Goal: Find specific page/section: Find specific page/section

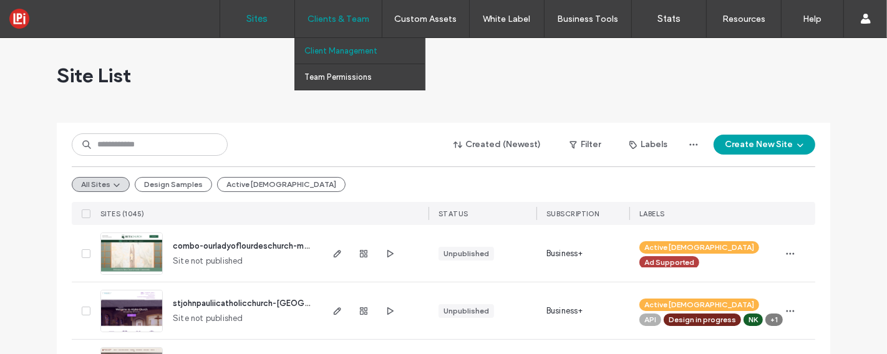
click at [343, 51] on label "Client Management" at bounding box center [341, 50] width 73 height 9
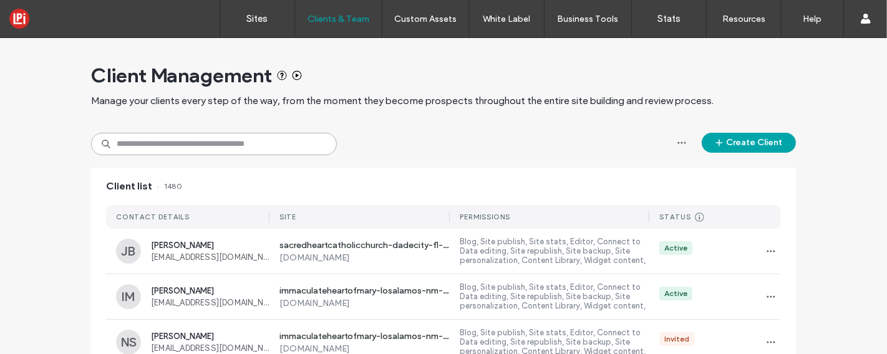
click at [245, 142] on input at bounding box center [214, 144] width 246 height 22
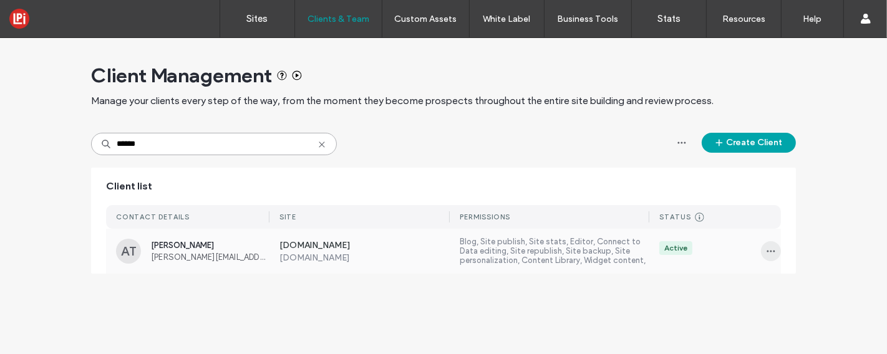
type input "******"
click at [766, 249] on icon "button" at bounding box center [771, 252] width 10 height 10
click at [778, 280] on span at bounding box center [775, 284] width 15 height 14
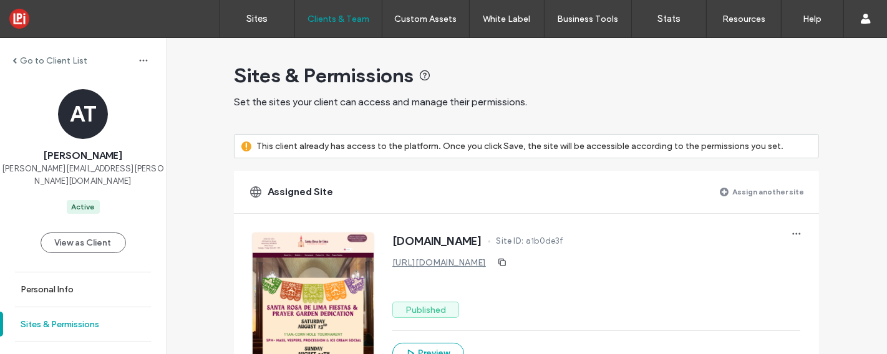
click at [81, 320] on label "Sites & Permissions" at bounding box center [60, 325] width 79 height 11
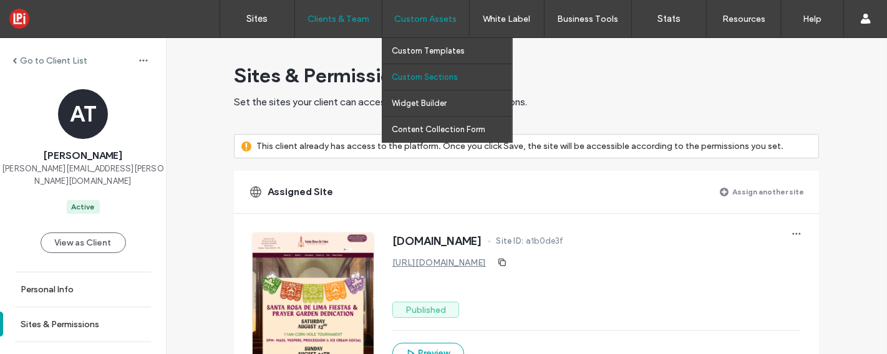
click at [421, 76] on label "Custom Sections" at bounding box center [425, 76] width 66 height 9
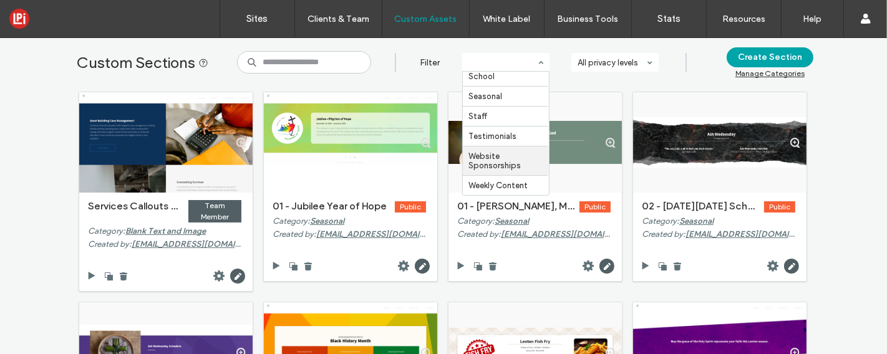
scroll to position [3, 0]
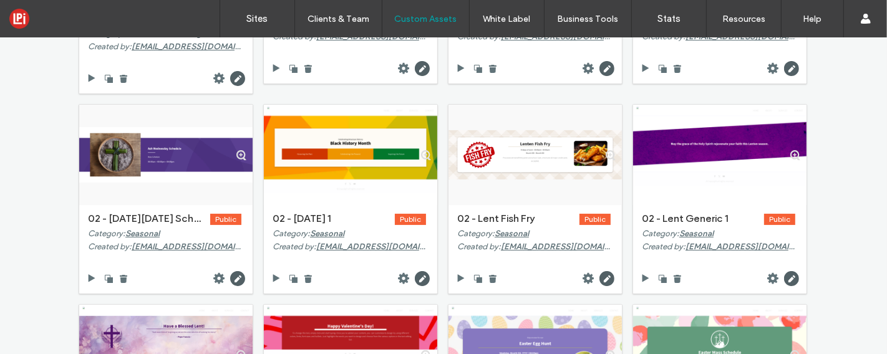
scroll to position [195, 0]
